Goal: Transaction & Acquisition: Purchase product/service

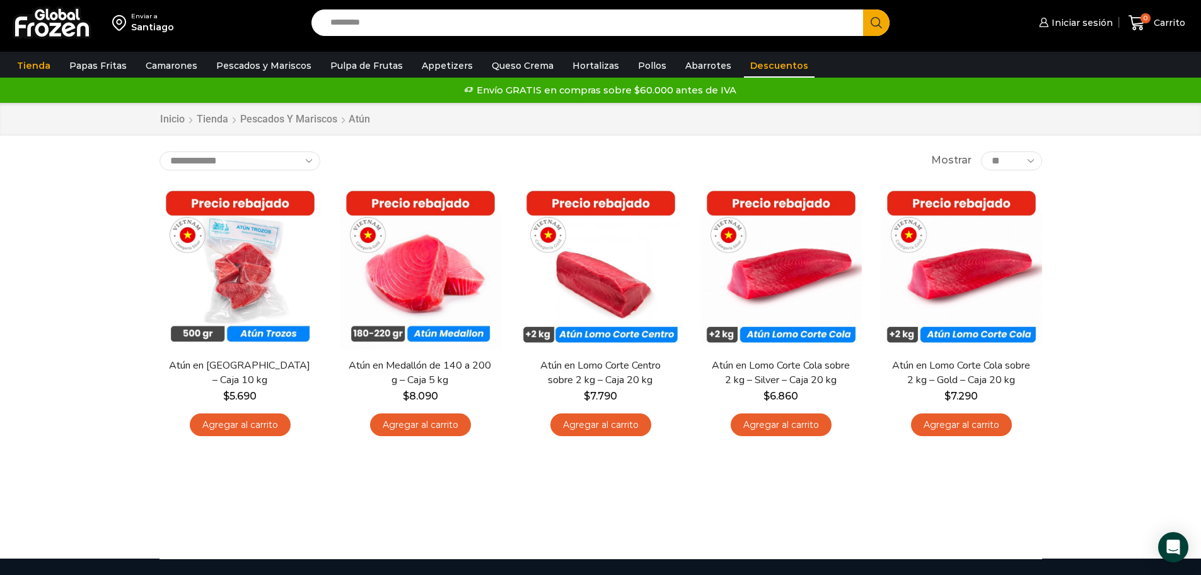
click at [768, 69] on link "Descuentos" at bounding box center [779, 66] width 71 height 24
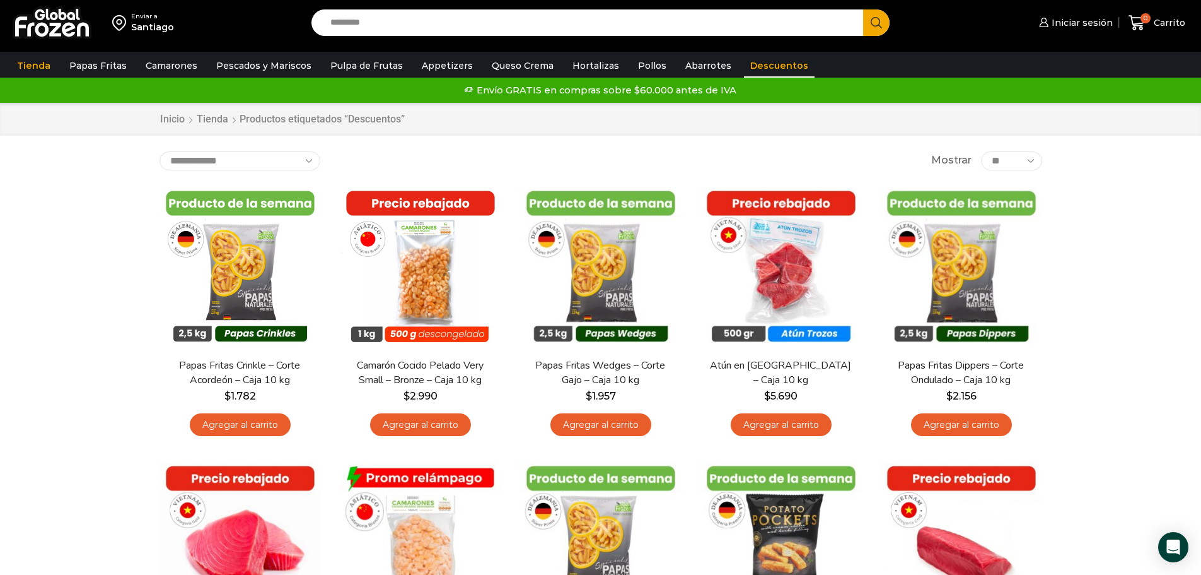
click at [111, 213] on div "Enviar a Santiago Search input Search Iniciar sesión" at bounding box center [600, 554] width 1201 height 1109
click at [420, 26] on input "Search input" at bounding box center [591, 22] width 534 height 26
type input "*****"
click at [863, 9] on button "Search" at bounding box center [876, 22] width 26 height 26
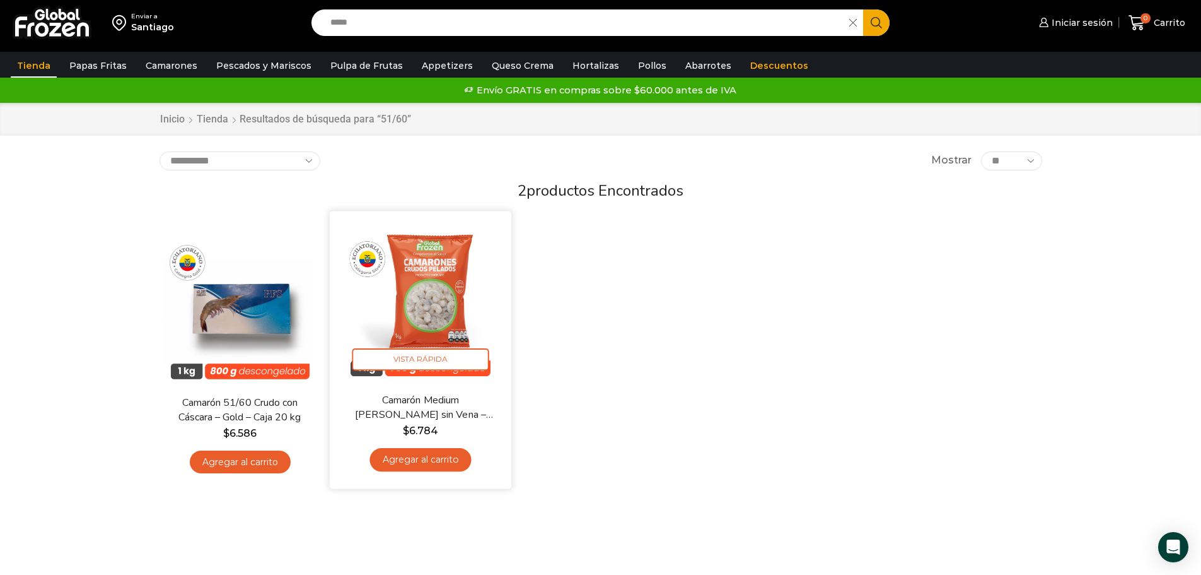
click at [440, 321] on img at bounding box center [420, 301] width 163 height 163
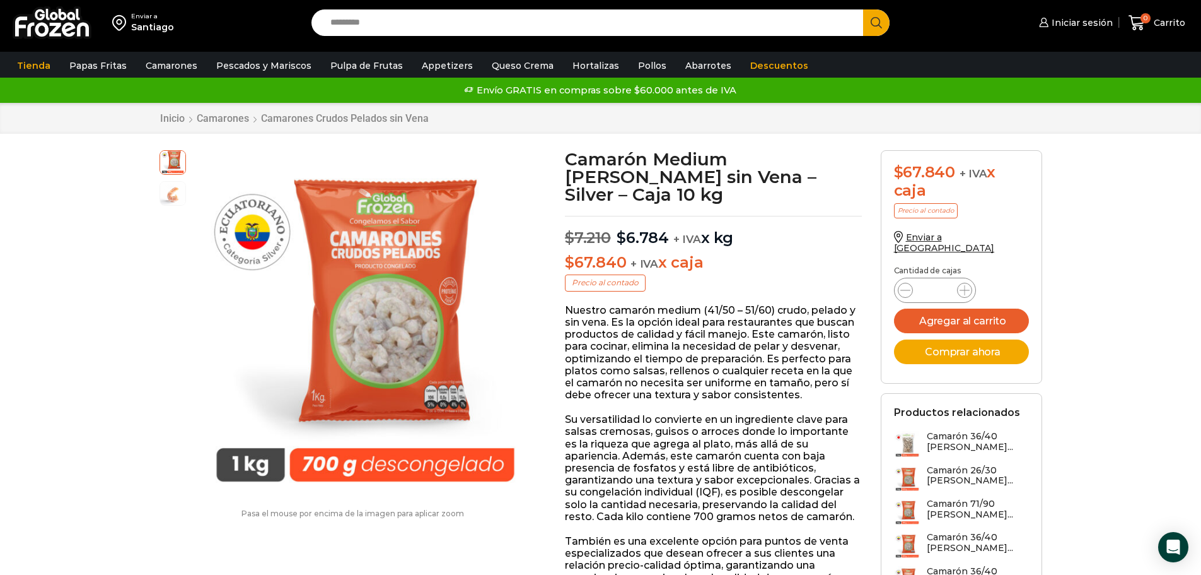
click at [753, 61] on link "Descuentos" at bounding box center [779, 66] width 71 height 24
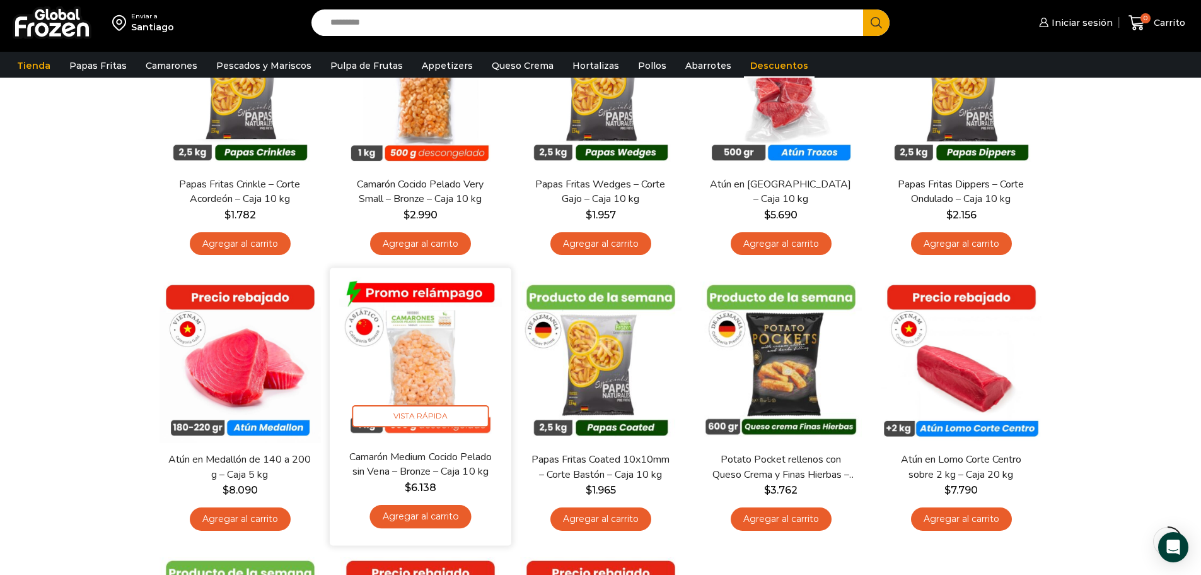
scroll to position [189, 0]
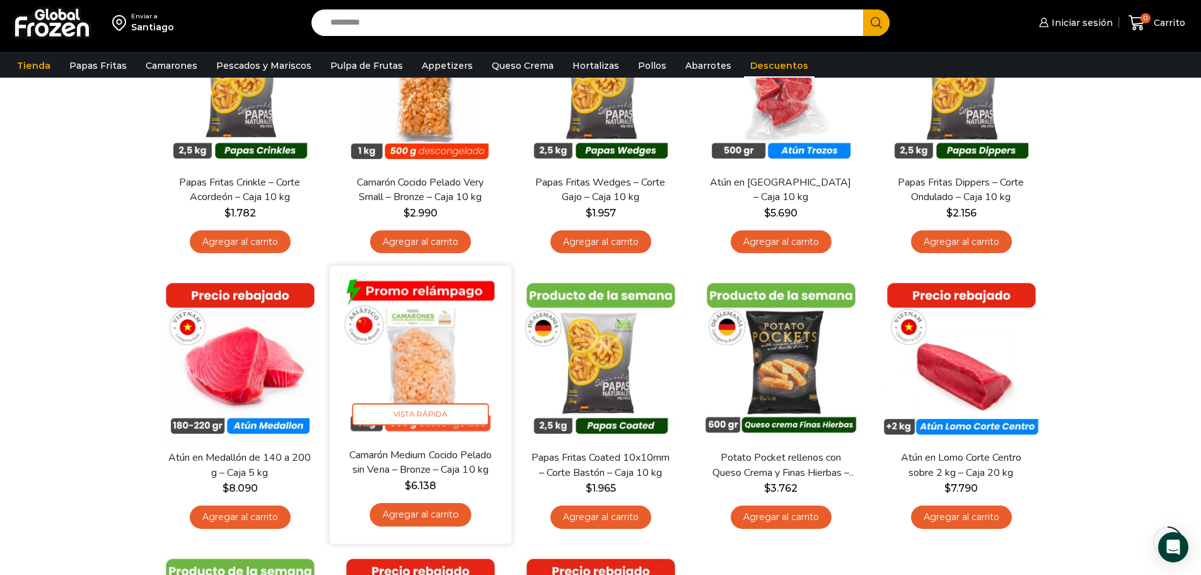
click at [426, 365] on img at bounding box center [420, 357] width 163 height 163
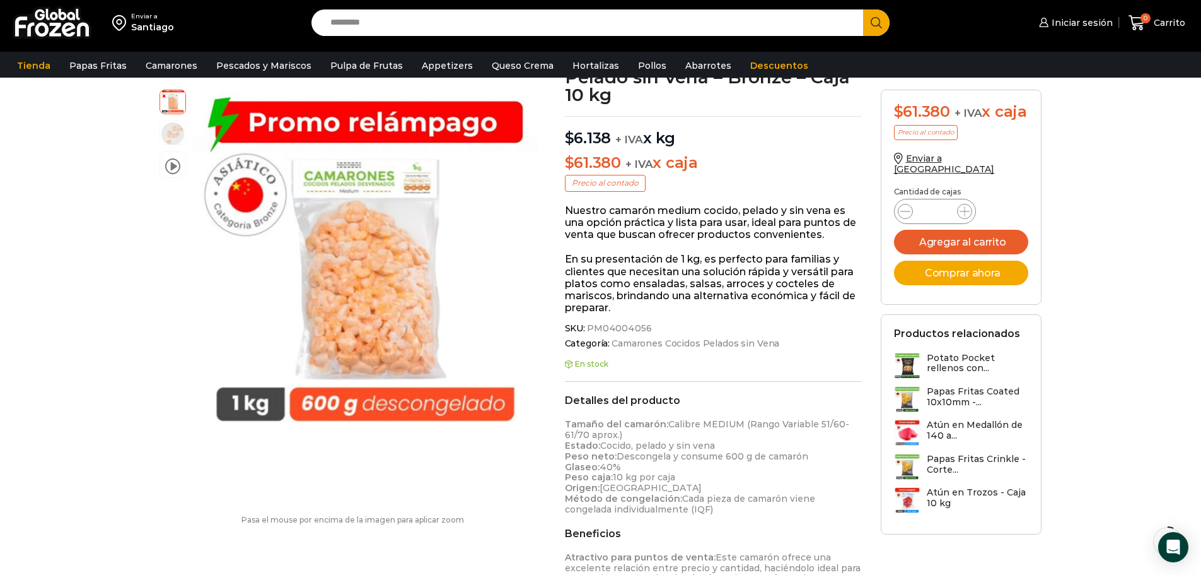
scroll to position [127, 0]
